Goal: Entertainment & Leisure: Consume media (video, audio)

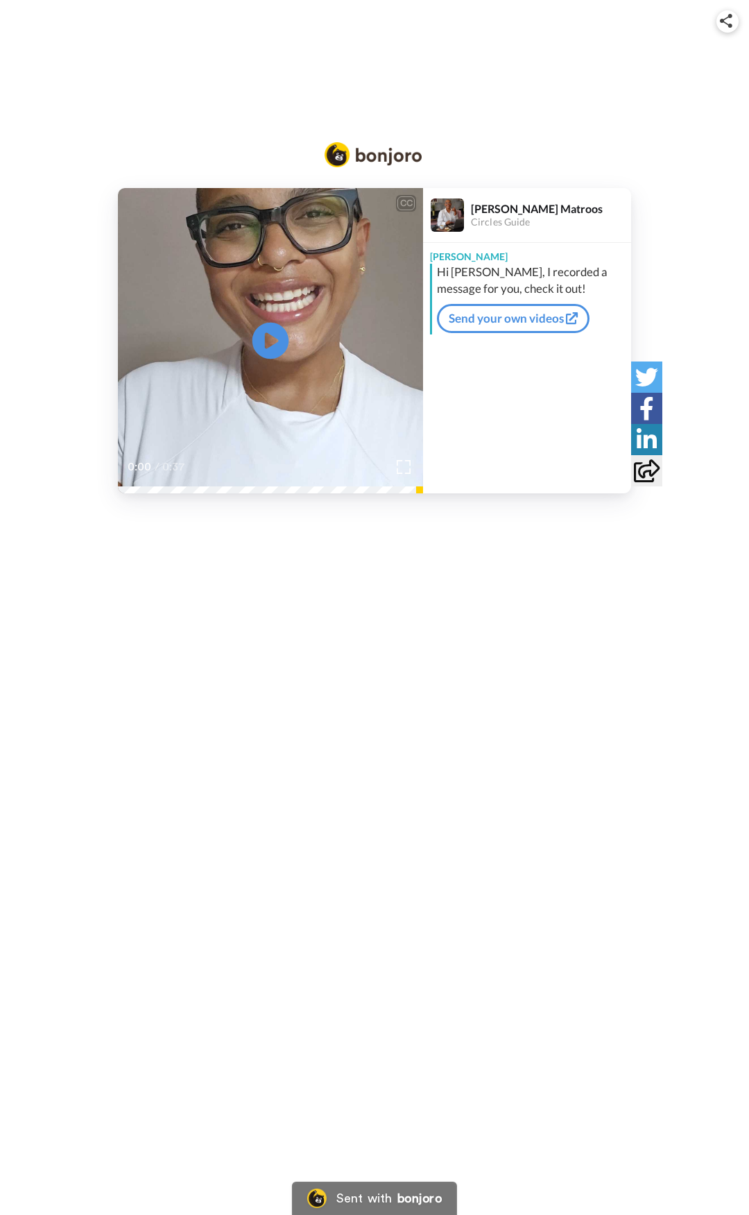
click at [276, 346] on icon at bounding box center [271, 341] width 37 height 37
drag, startPoint x: 309, startPoint y: 259, endPoint x: 270, endPoint y: 353, distance: 101.7
click at [270, 353] on icon at bounding box center [271, 341] width 37 height 37
click at [277, 322] on icon "Play/Pause" at bounding box center [271, 341] width 37 height 66
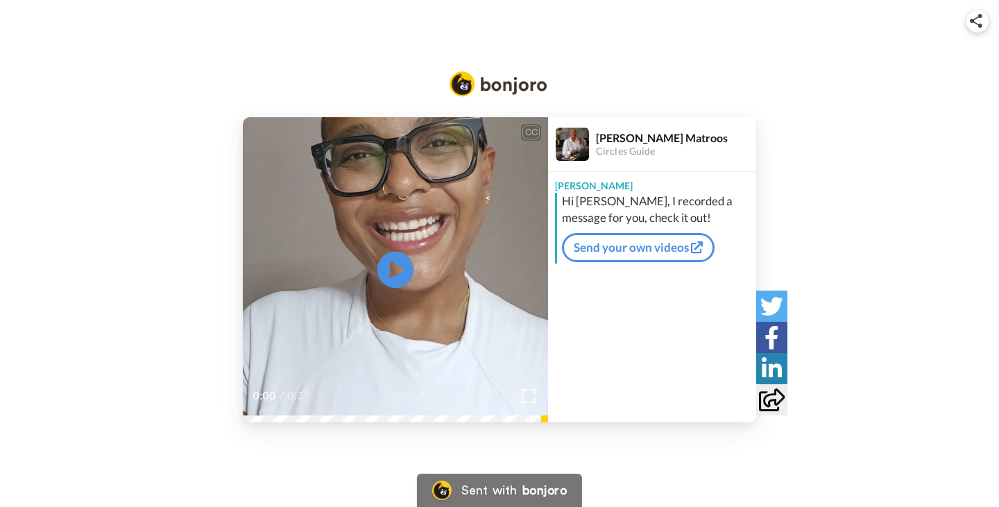
click at [398, 273] on icon "Play/Pause" at bounding box center [396, 270] width 37 height 66
click at [300, 339] on video at bounding box center [395, 269] width 305 height 305
click at [236, 413] on div "CC Play/Pause Hi Daryryl, I'm Rent Maro and I'm beyond excited to welcome you t…" at bounding box center [499, 269] width 999 height 305
click at [255, 422] on div "CC Play/Pause Hi Daryryl, I'm Rent Maro and I'm beyond excited to welcome you t…" at bounding box center [499, 232] width 999 height 464
click at [381, 278] on icon at bounding box center [396, 270] width 37 height 37
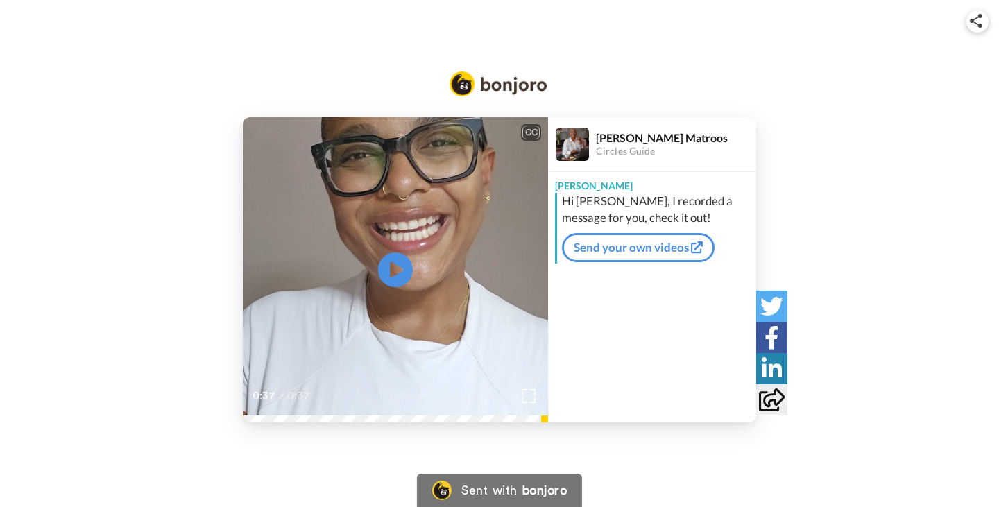
click at [534, 130] on div "CC" at bounding box center [531, 133] width 17 height 14
click at [257, 414] on div "0:37 / 0:37" at bounding box center [395, 401] width 305 height 29
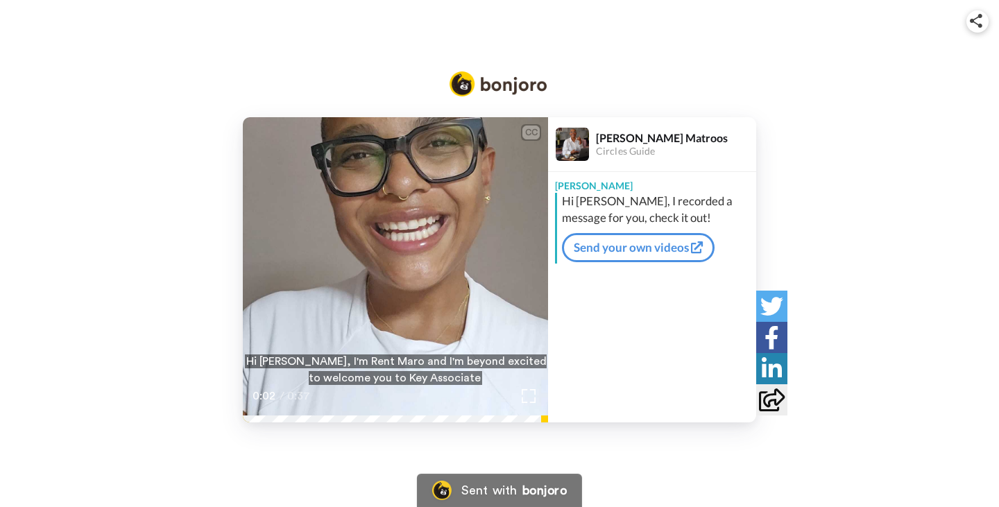
click at [430, 275] on video at bounding box center [395, 269] width 305 height 305
click at [397, 279] on icon at bounding box center [396, 270] width 37 height 37
click at [400, 282] on icon at bounding box center [396, 270] width 37 height 37
click at [391, 269] on icon "Play/Pause" at bounding box center [396, 270] width 37 height 66
click at [392, 256] on icon at bounding box center [396, 270] width 37 height 37
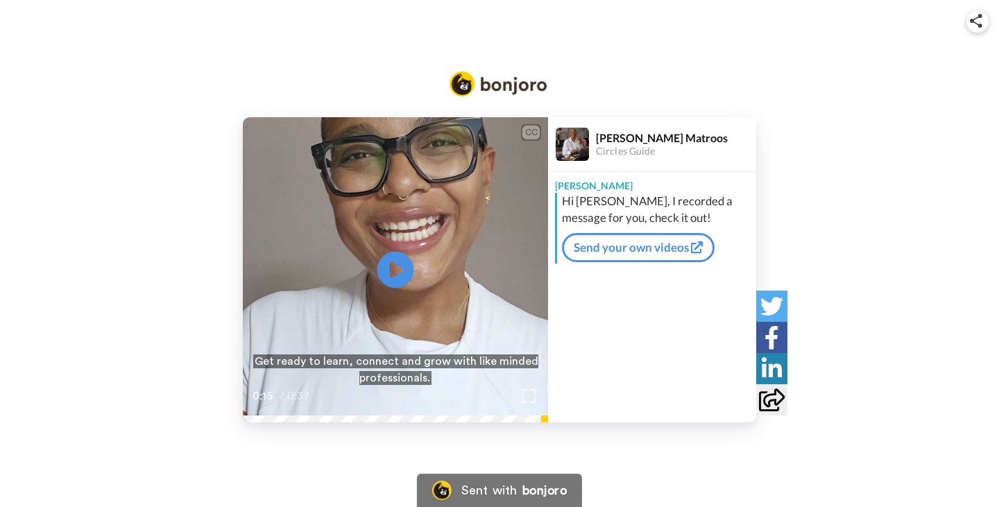
click at [390, 269] on icon "Play/Pause" at bounding box center [396, 270] width 37 height 66
click at [414, 271] on video at bounding box center [395, 269] width 305 height 305
click at [400, 277] on icon at bounding box center [396, 270] width 37 height 37
click at [407, 237] on video at bounding box center [395, 269] width 305 height 305
click at [402, 262] on icon at bounding box center [396, 270] width 37 height 37
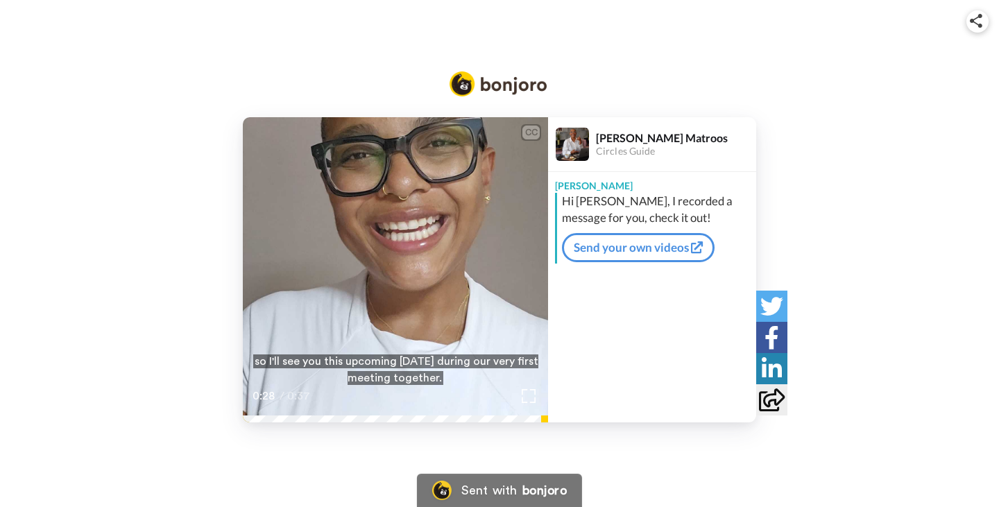
click at [402, 262] on icon at bounding box center [396, 270] width 37 height 37
click at [398, 291] on icon "Play/Pause" at bounding box center [396, 270] width 37 height 66
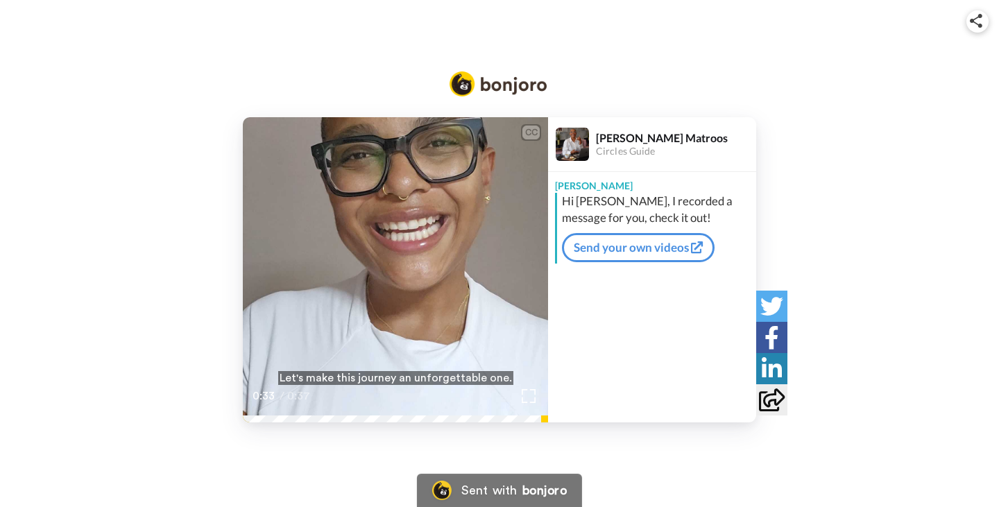
click at [415, 261] on video at bounding box center [395, 269] width 305 height 305
click at [423, 275] on video at bounding box center [395, 269] width 305 height 305
